Goal: Transaction & Acquisition: Purchase product/service

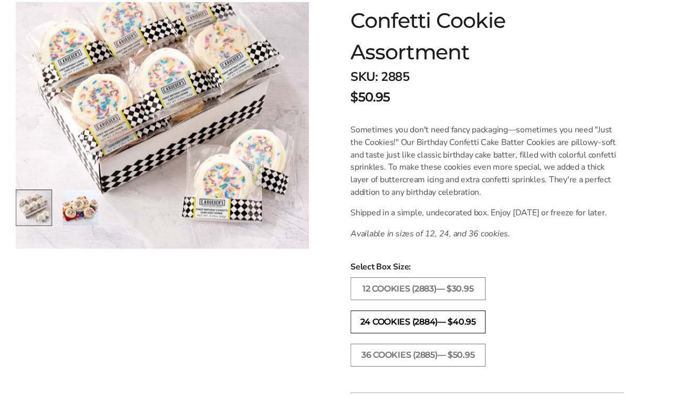
scroll to position [213, 0]
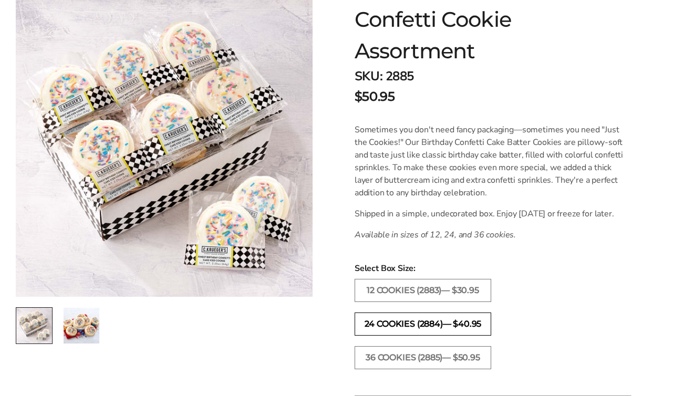
click at [411, 330] on label "24 COOKIES (2884)— $40.95" at bounding box center [422, 323] width 136 height 23
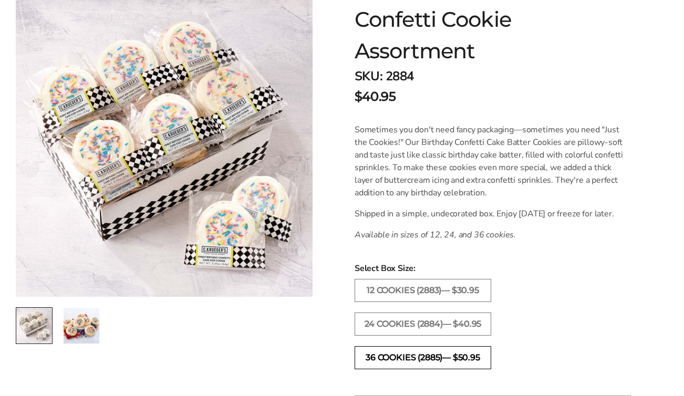
click at [415, 369] on label "36 COOKIES (2885)— $50.95" at bounding box center [422, 357] width 136 height 23
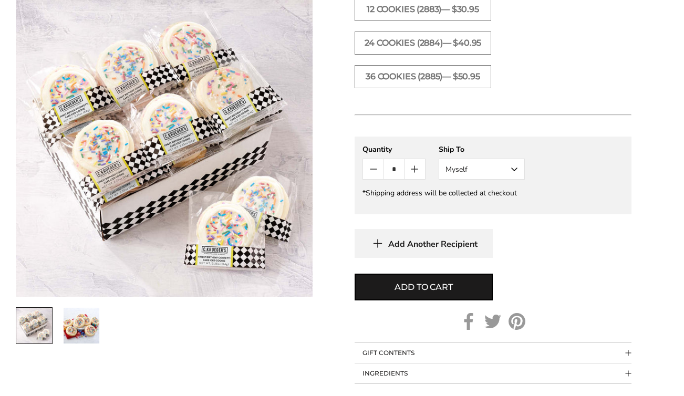
scroll to position [509, 0]
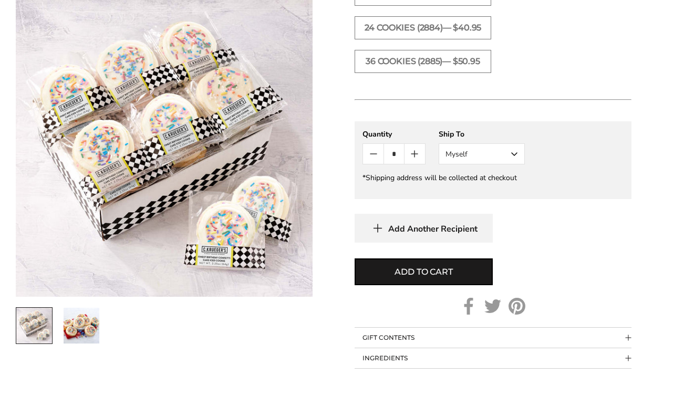
click at [87, 332] on img "2 / 2" at bounding box center [82, 326] width 36 height 36
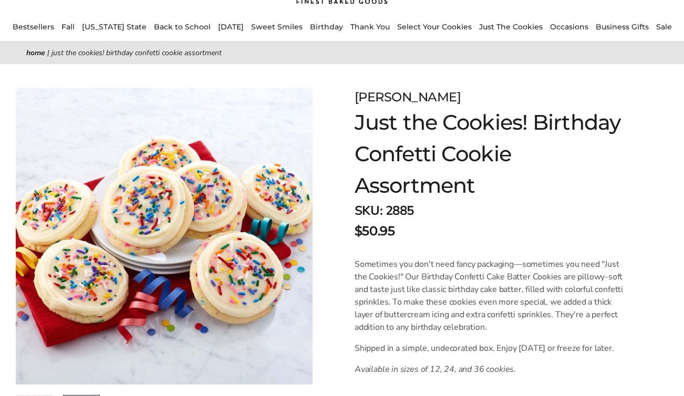
scroll to position [0, 0]
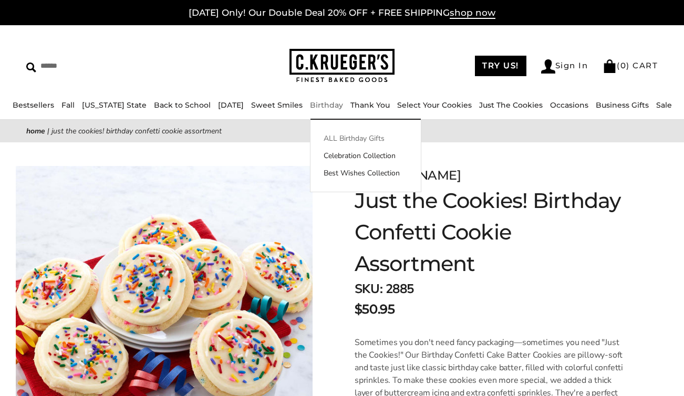
click at [326, 134] on link "ALL Birthday Gifts" at bounding box center [365, 138] width 110 height 11
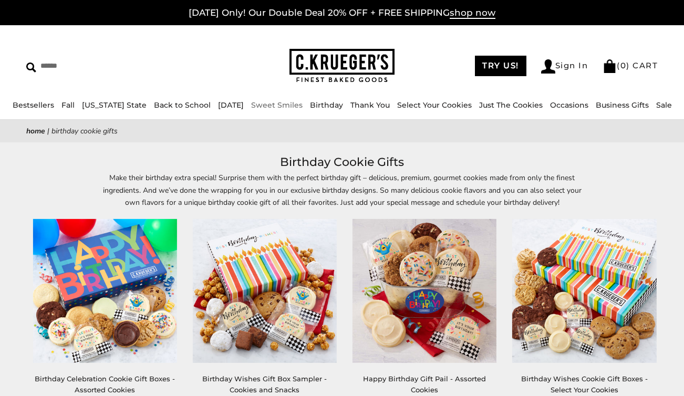
click at [258, 101] on link "Sweet Smiles" at bounding box center [276, 104] width 51 height 9
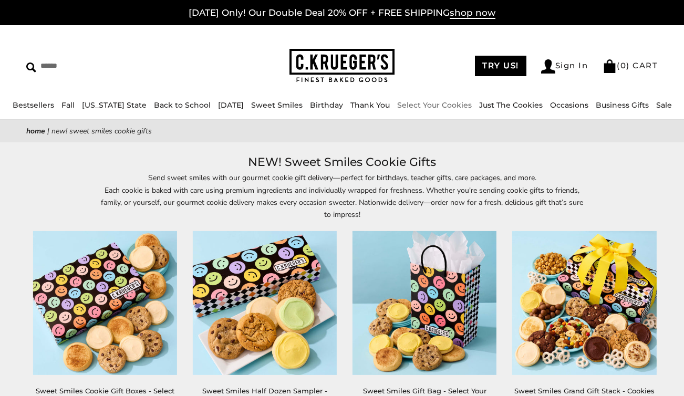
click at [430, 105] on link "Select Your Cookies" at bounding box center [434, 104] width 75 height 9
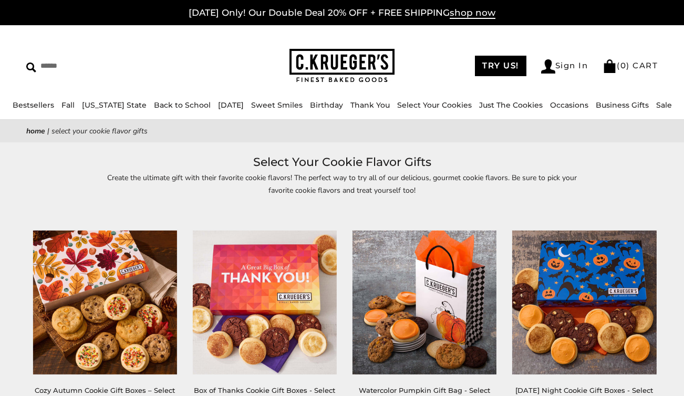
click at [500, 110] on li "Just The Cookies" at bounding box center [511, 105] width 64 height 12
click at [499, 105] on link "Just The Cookies" at bounding box center [511, 104] width 64 height 9
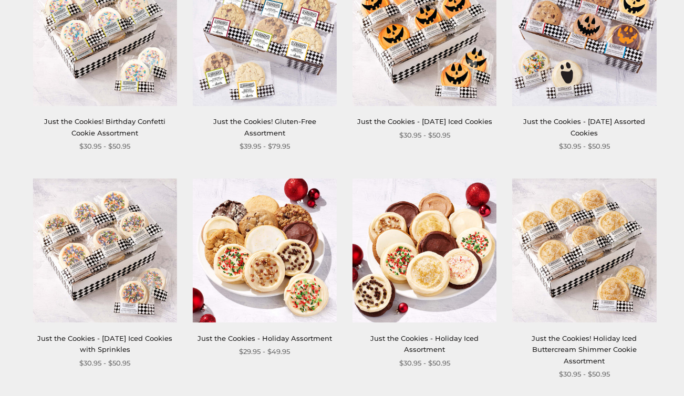
scroll to position [582, 0]
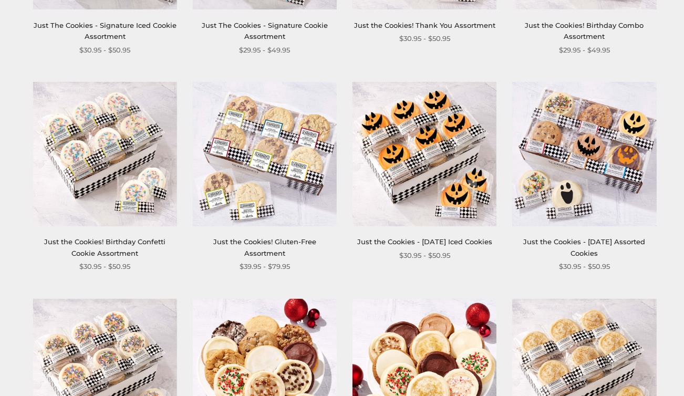
click at [105, 125] on img at bounding box center [105, 154] width 144 height 144
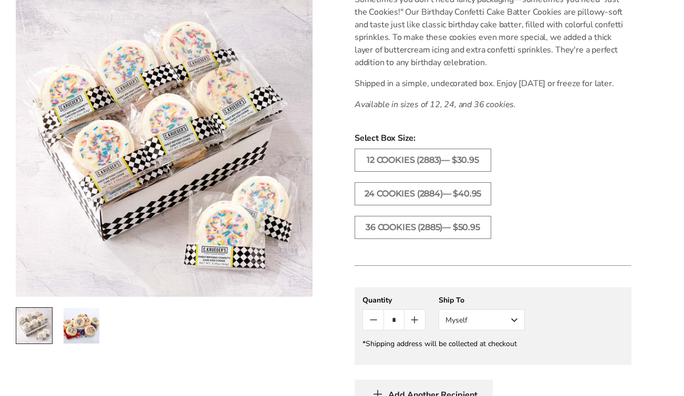
scroll to position [394, 0]
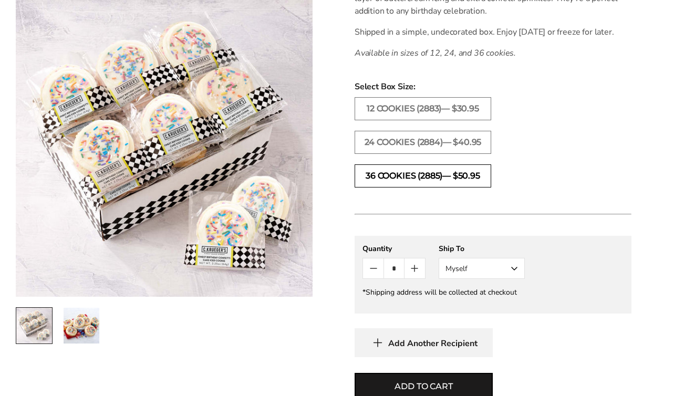
click at [394, 187] on label "36 COOKIES (2885)— $50.95" at bounding box center [422, 175] width 136 height 23
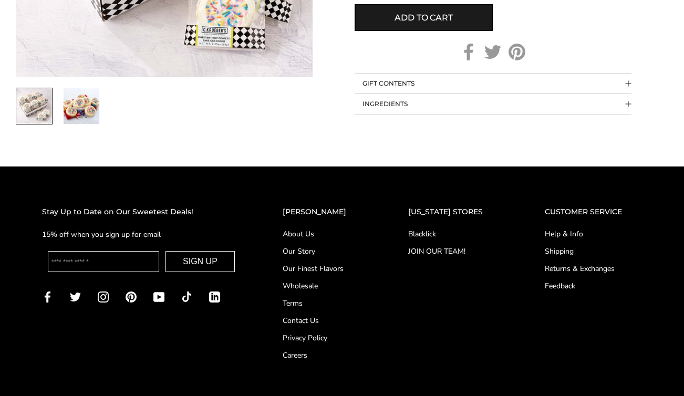
scroll to position [418, 0]
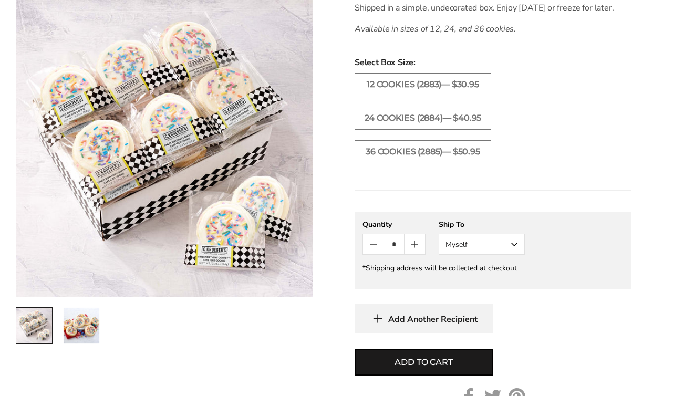
click at [97, 313] on img "2 / 2" at bounding box center [82, 326] width 36 height 36
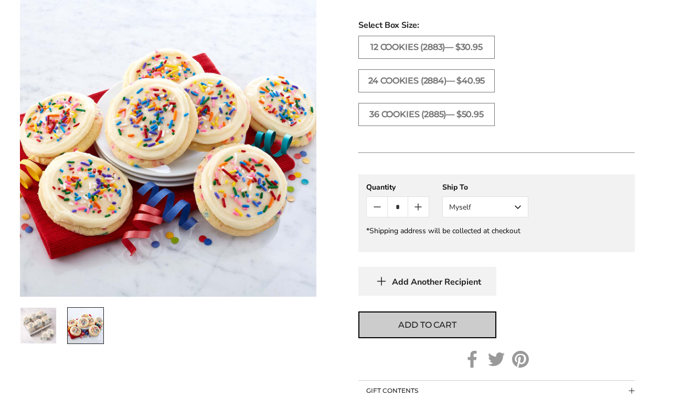
scroll to position [483, 0]
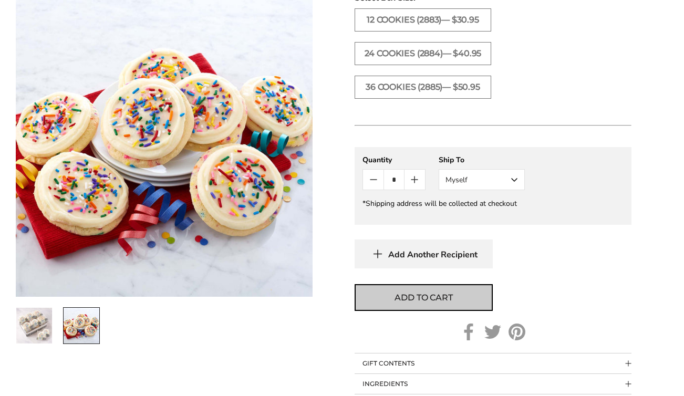
click at [455, 311] on button "Add to cart" at bounding box center [423, 297] width 138 height 27
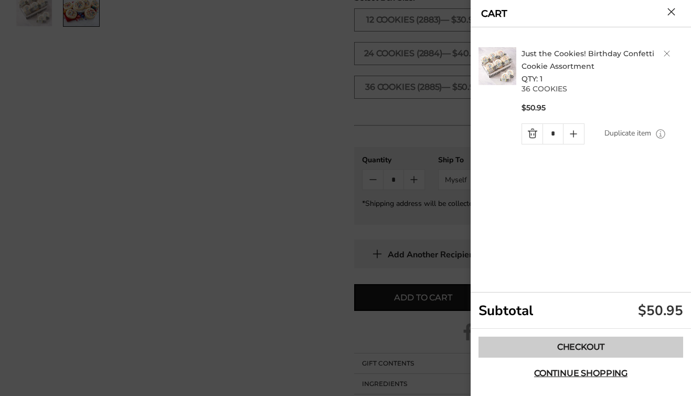
click at [547, 345] on link "Checkout" at bounding box center [581, 347] width 205 height 21
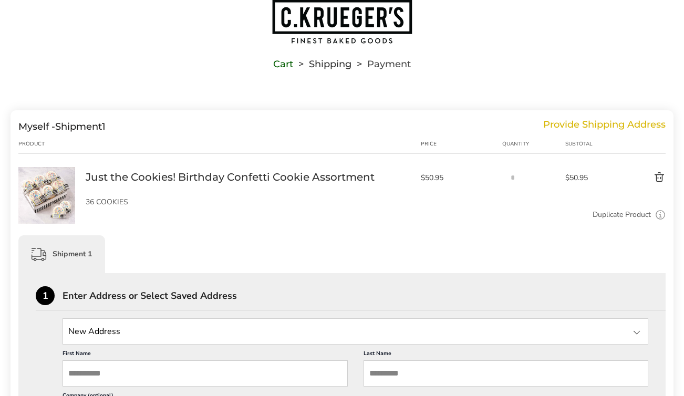
scroll to position [71, 0]
